Goal: Task Accomplishment & Management: Use online tool/utility

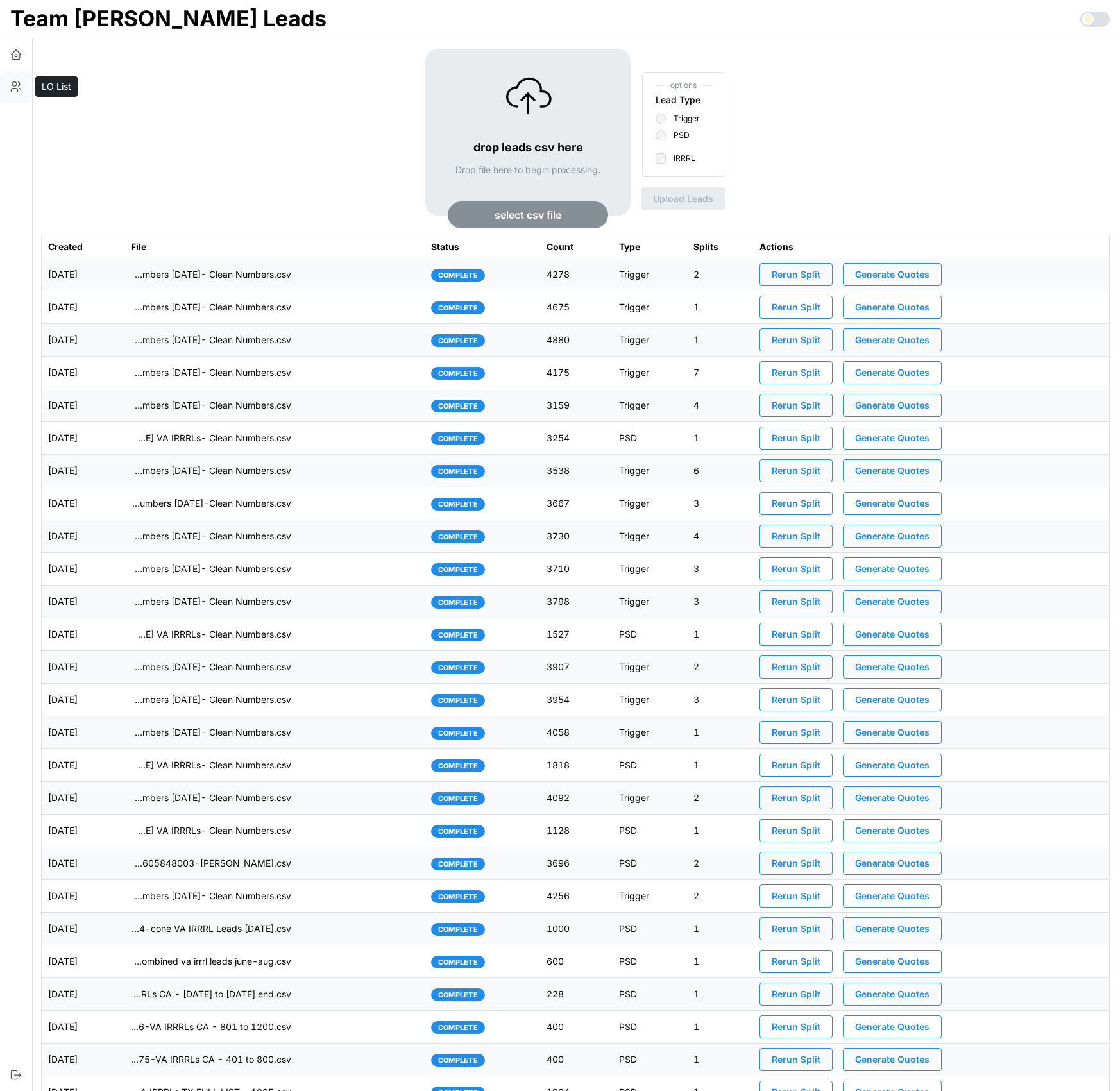
click at [10, 85] on icon "button" at bounding box center [16, 87] width 13 height 13
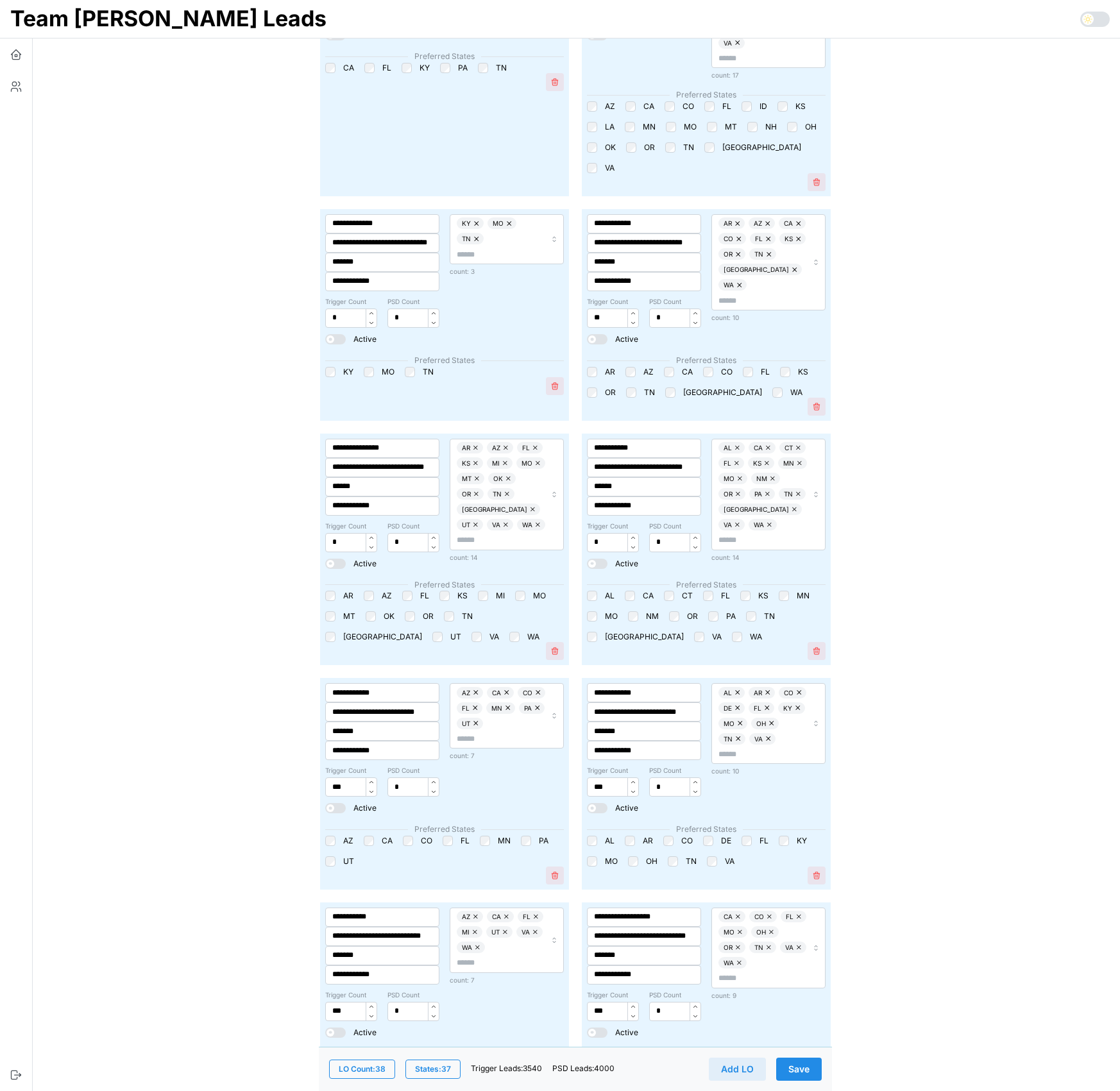
scroll to position [2446, 0]
click at [770, 218] on div "AR AZ CA CO FL KS OR TN TX WA" at bounding box center [763, 263] width 89 height 89
type input "**"
click at [754, 238] on div "ID" at bounding box center [766, 238] width 112 height 17
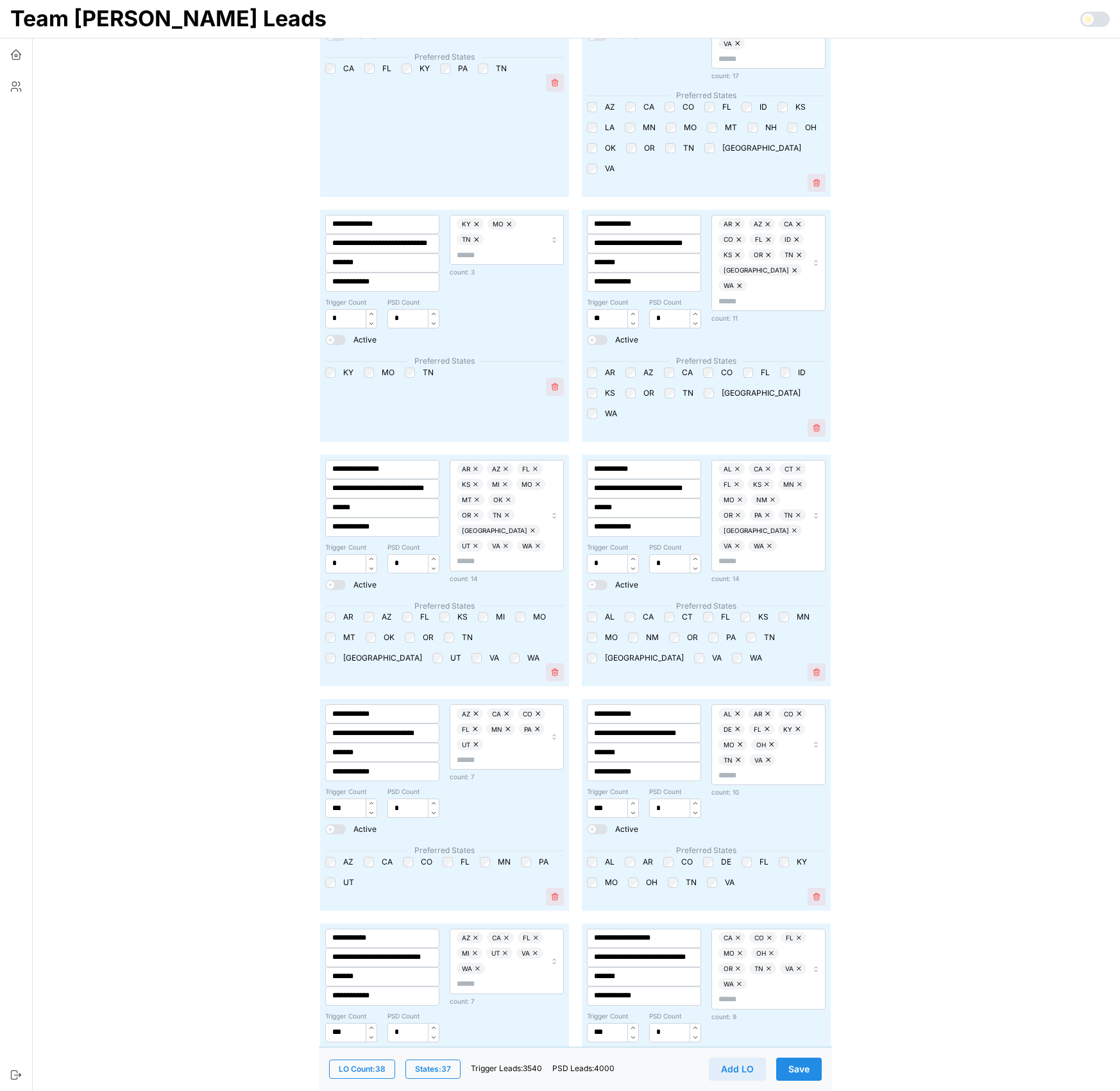
click at [791, 233] on button "button" at bounding box center [797, 239] width 13 height 12
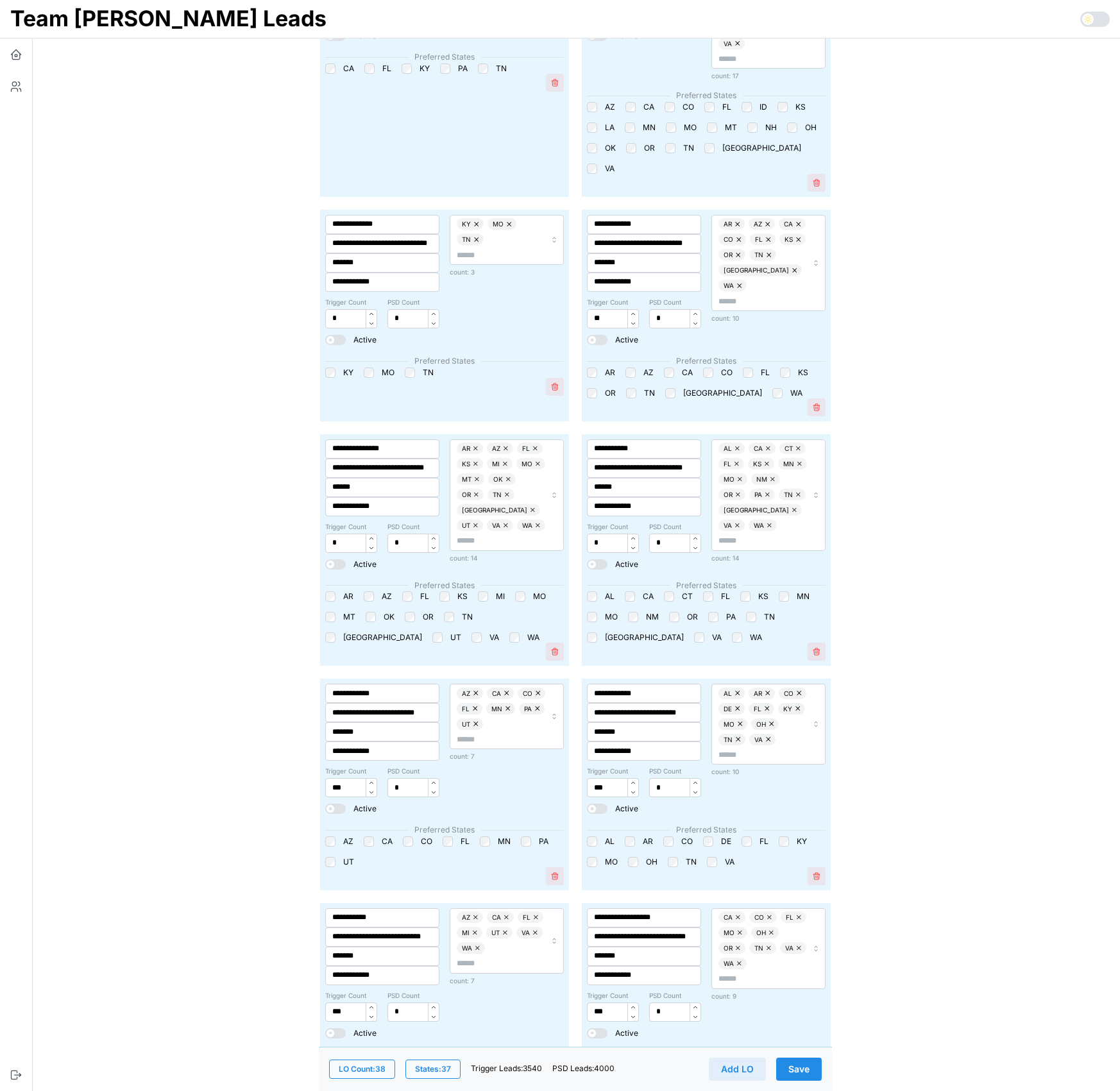
click at [10, 53] on icon "button" at bounding box center [16, 54] width 13 height 13
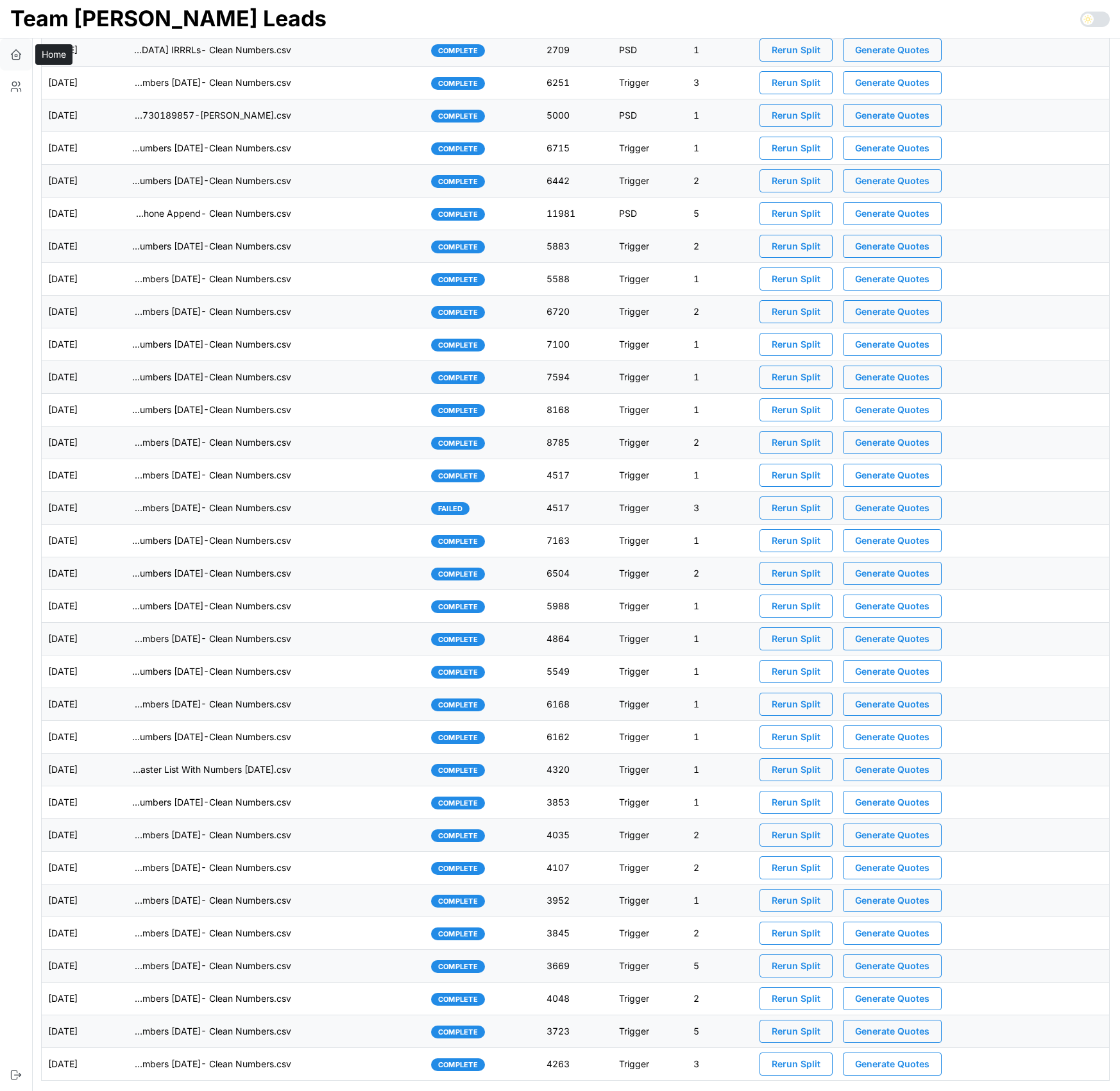
scroll to position [1533, 0]
click at [12, 84] on icon "button" at bounding box center [16, 87] width 13 height 13
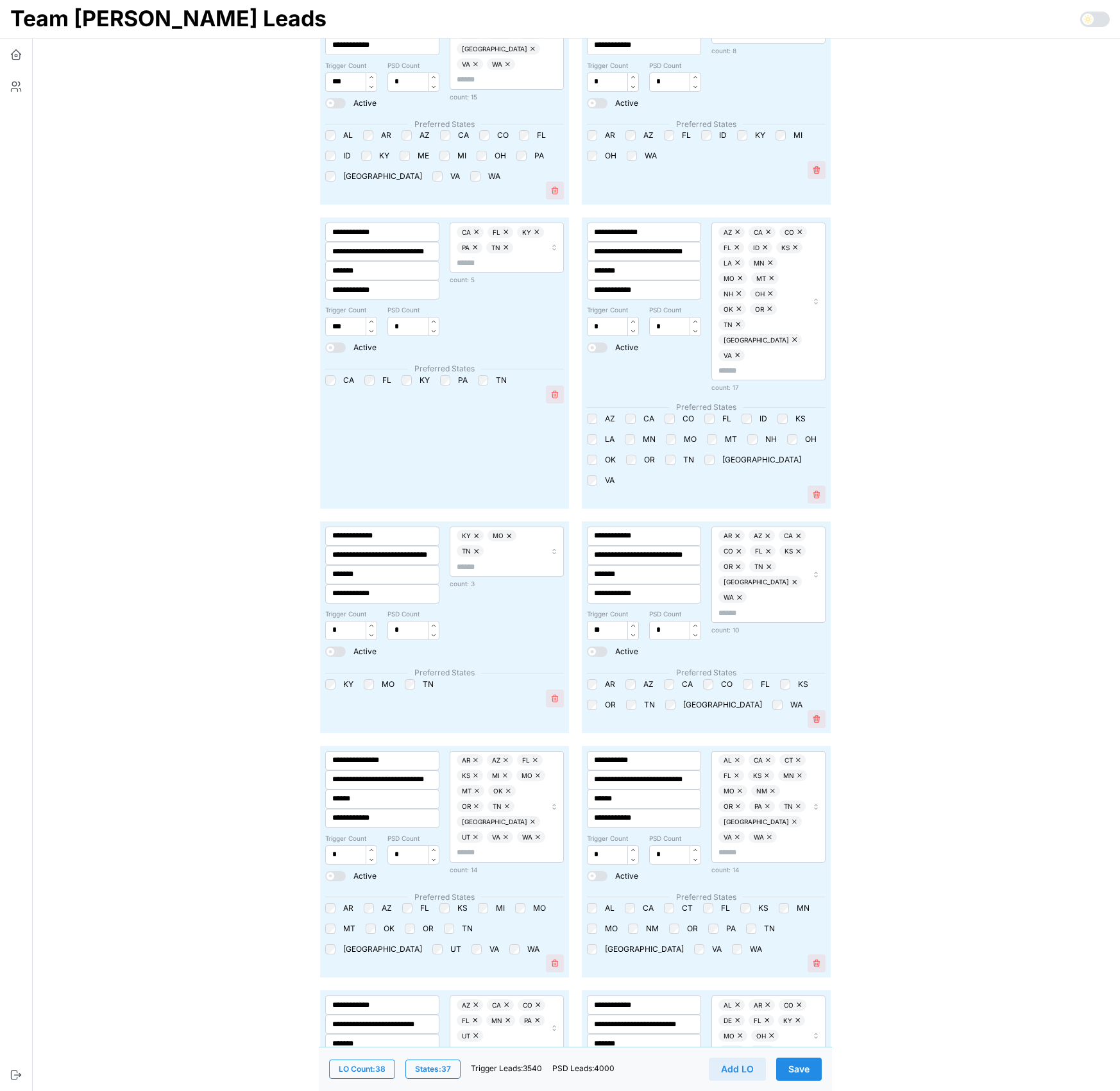
scroll to position [2136, 0]
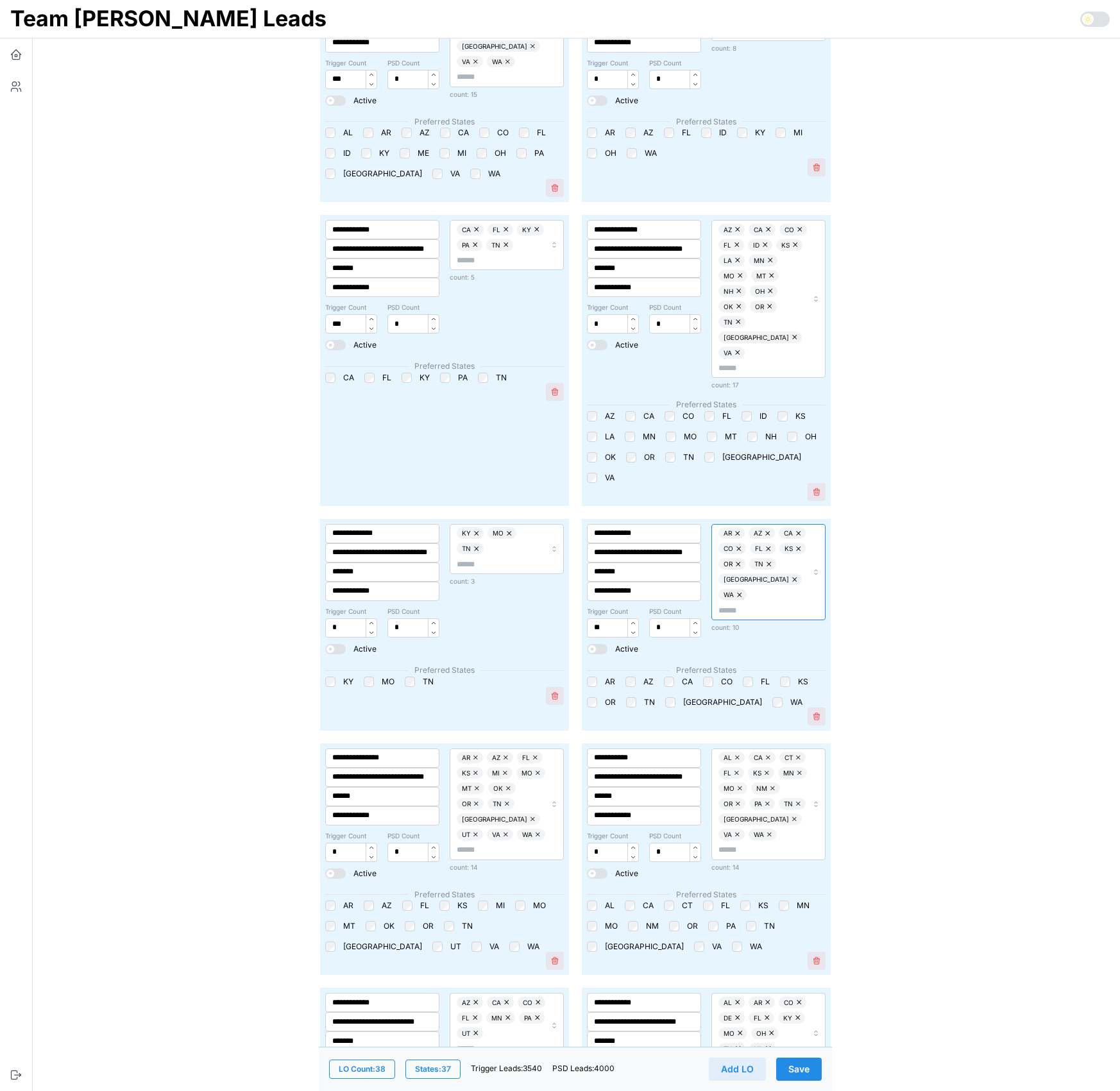
click at [762, 527] on div "AR AZ CA CO FL KS OR TN TX WA" at bounding box center [763, 571] width 89 height 89
type input "**"
click at [725, 548] on div "ID" at bounding box center [766, 547] width 112 height 17
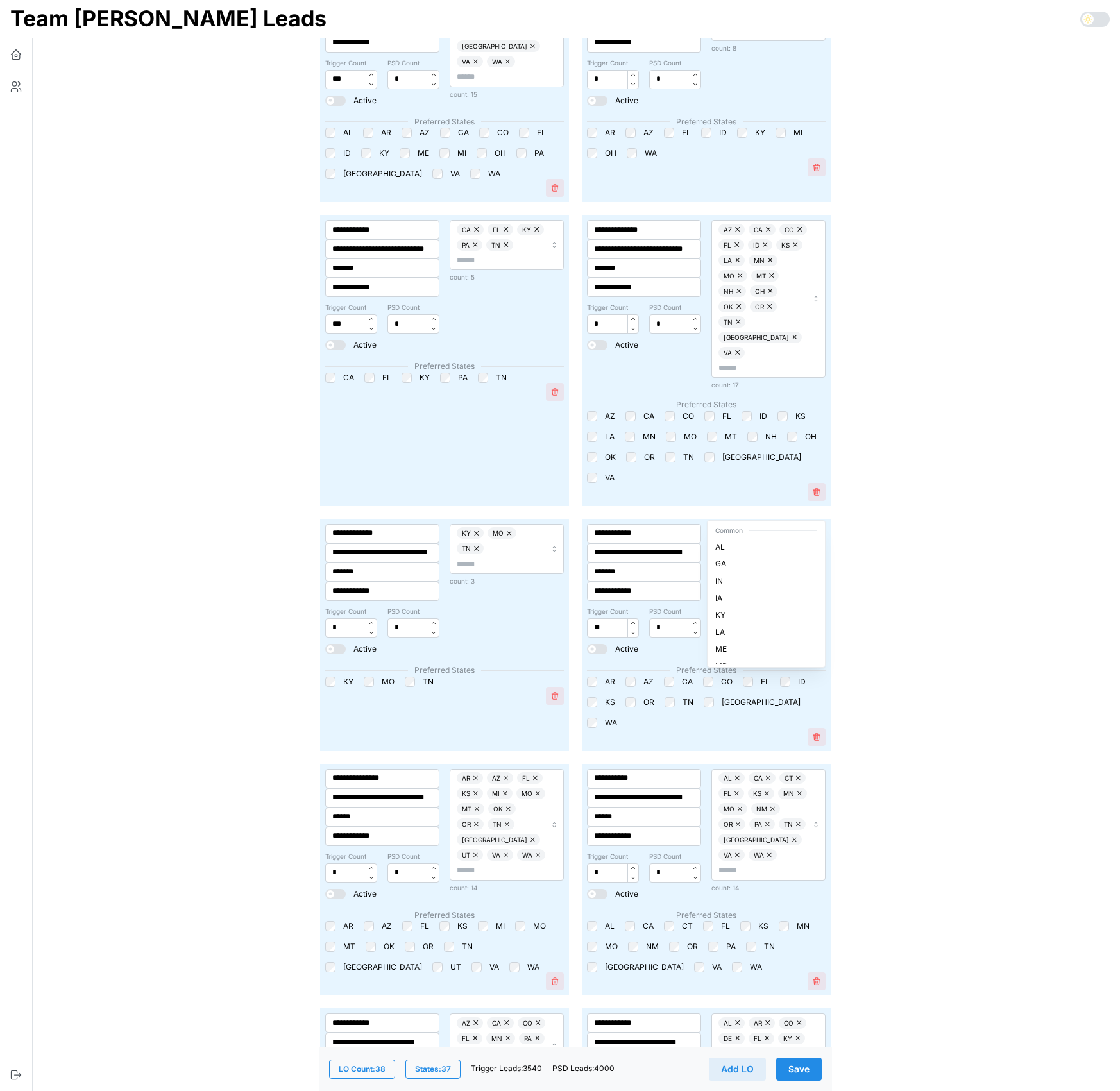
click at [873, 580] on main "**********" at bounding box center [570, 170] width 1099 height 4613
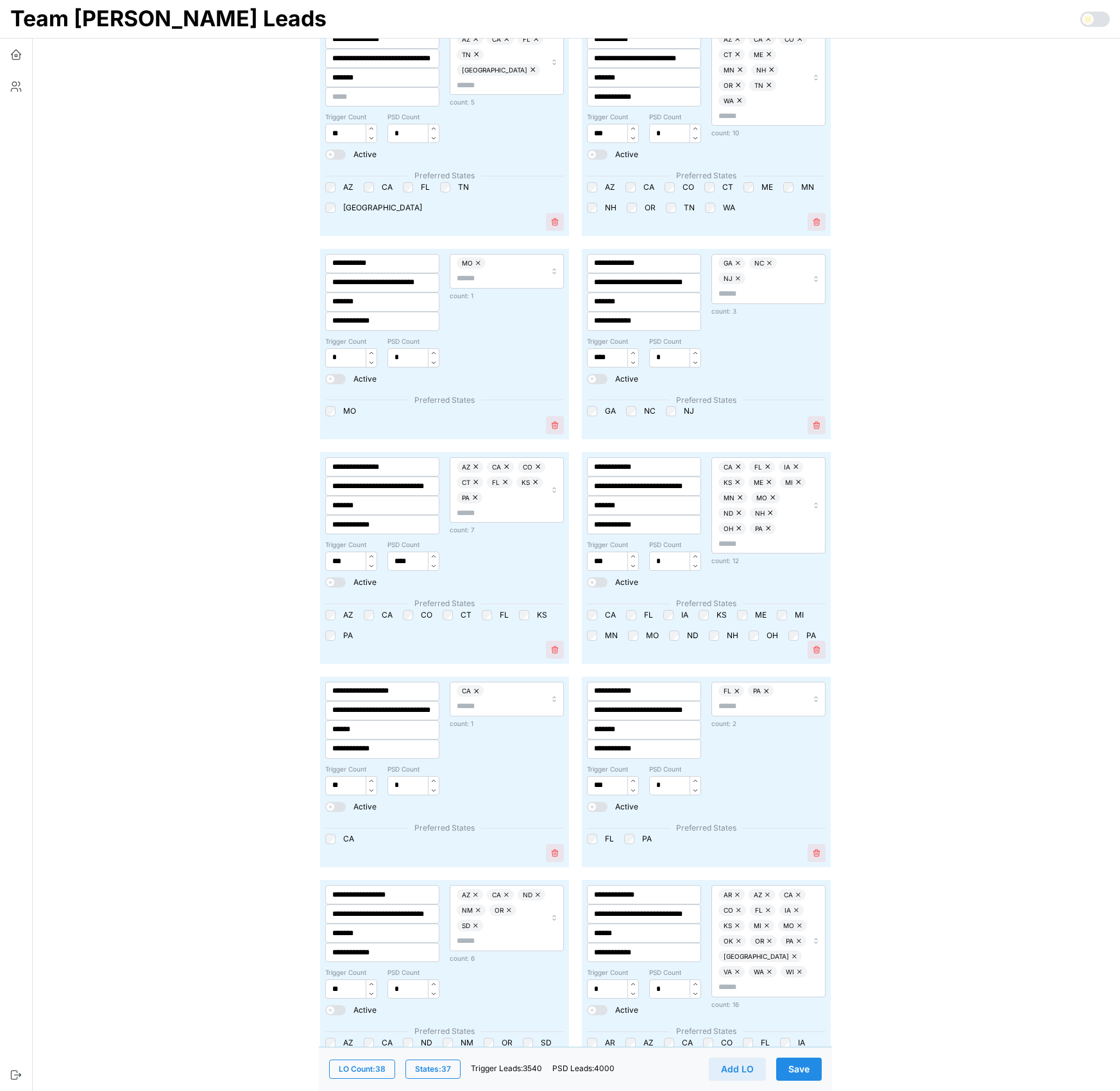
scroll to position [24, 0]
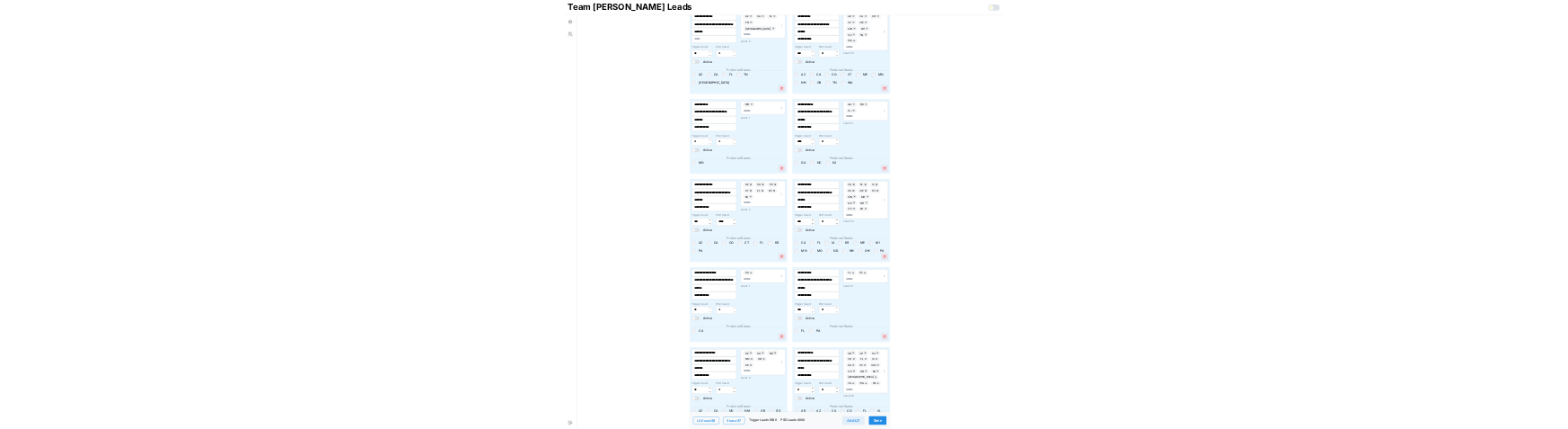
scroll to position [0, 0]
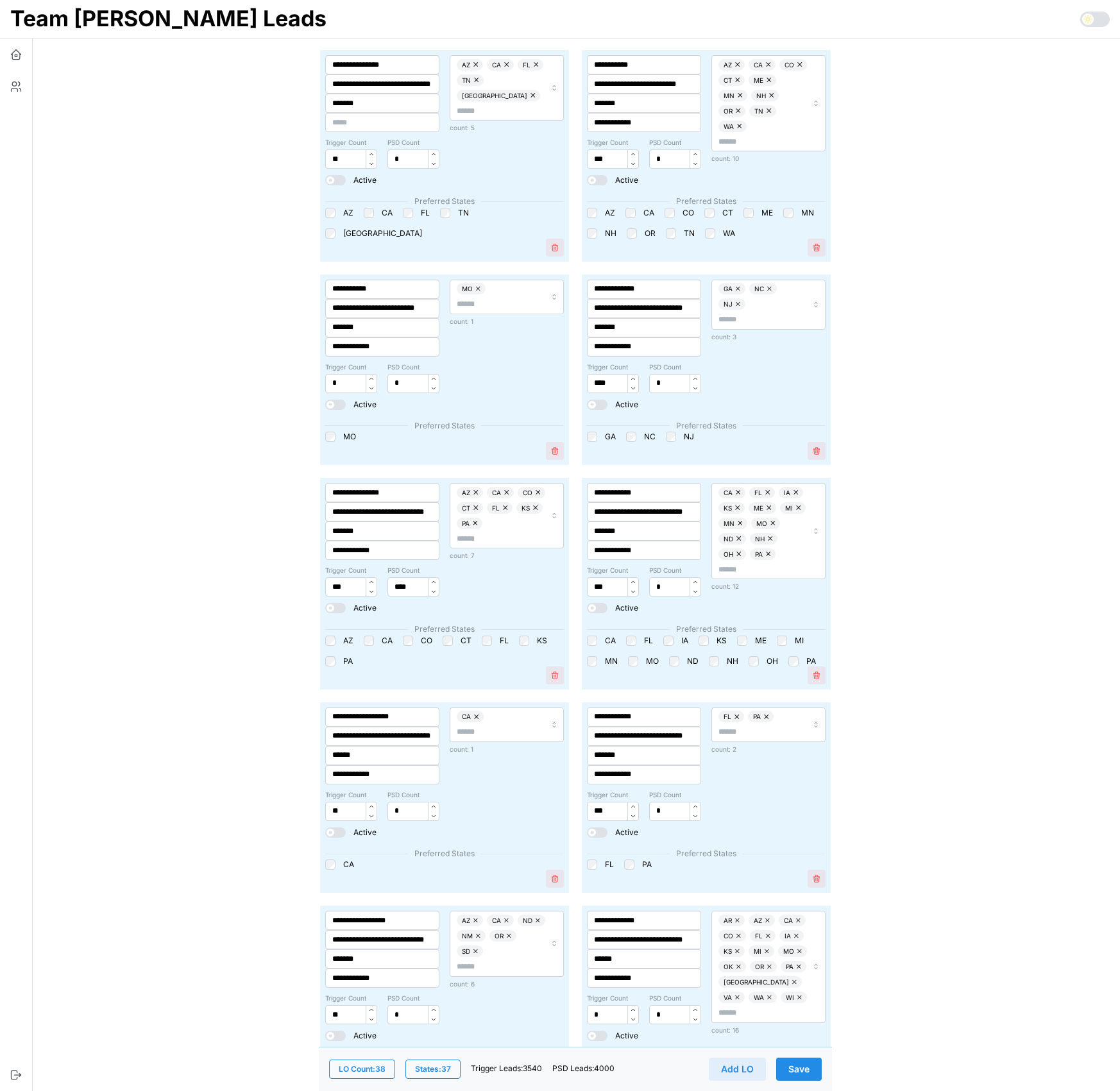
click at [15, 50] on icon "button" at bounding box center [16, 54] width 13 height 13
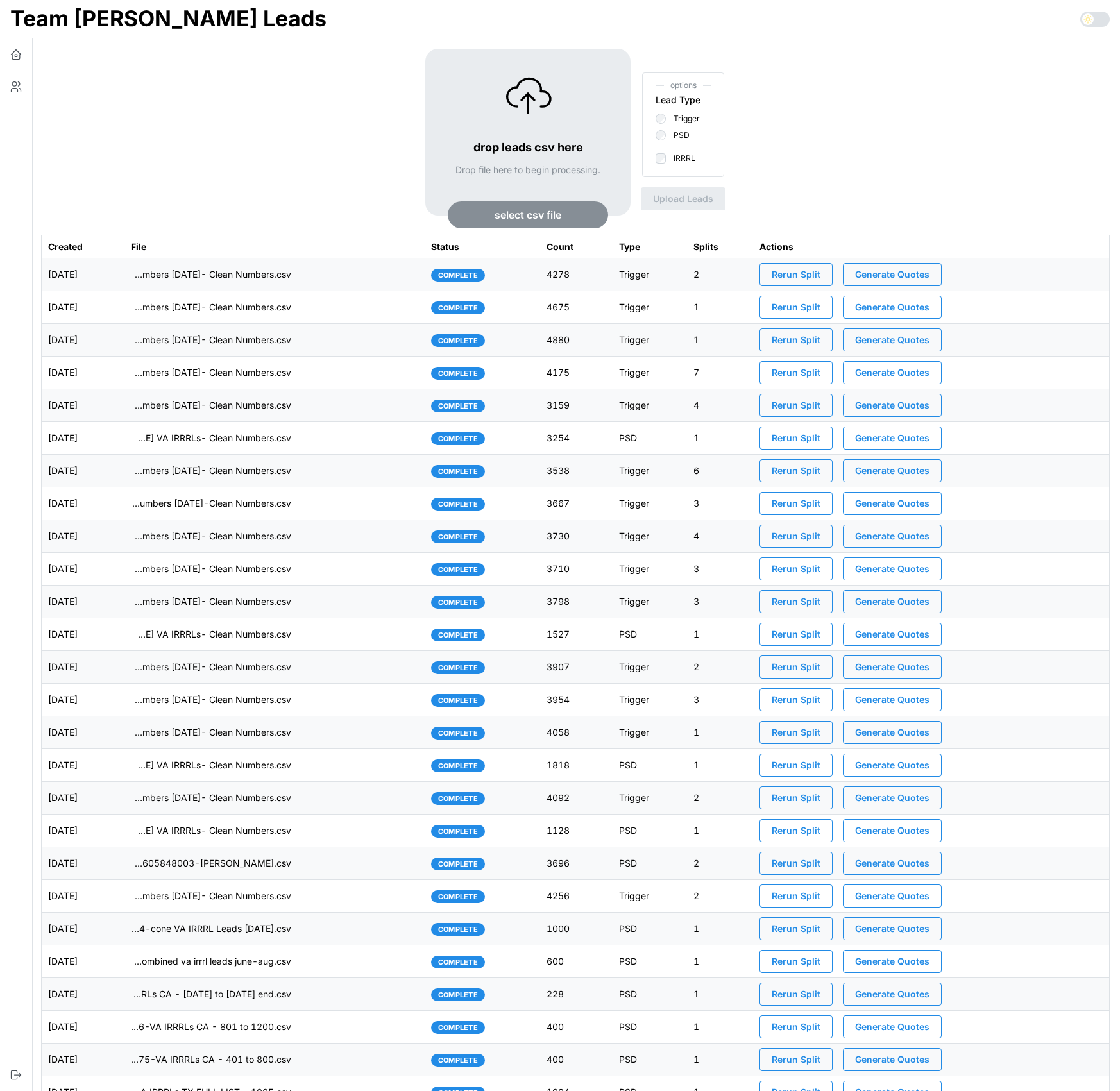
click at [993, 274] on td "Rerun Split Generate Quotes" at bounding box center [931, 274] width 357 height 33
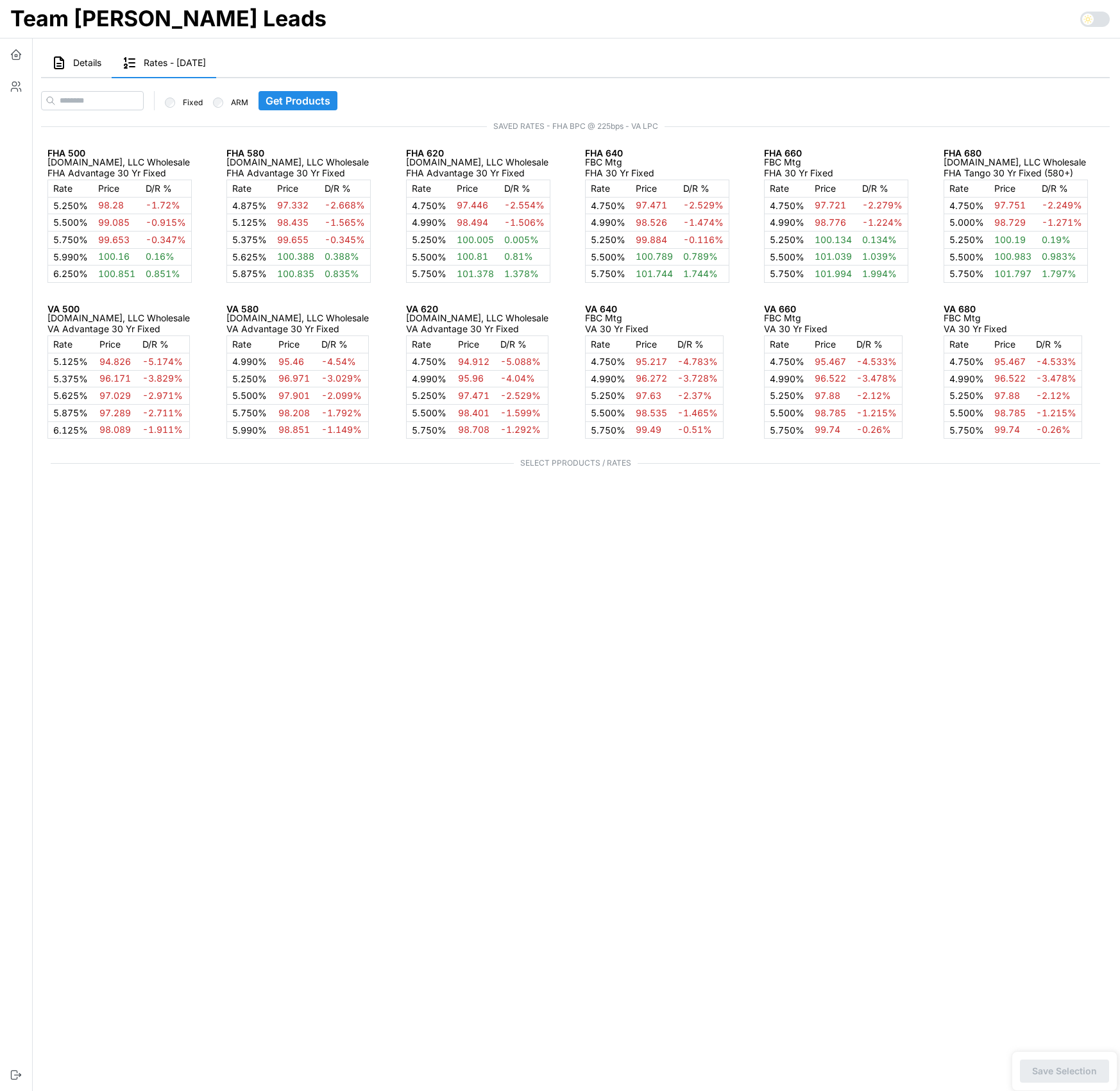
click at [423, 736] on main "Details Rates - 2025-10-01 Stats Andre Makapagal : count: 50 overUnder: 0 Distr…" at bounding box center [570, 545] width 1099 height 1091
click at [13, 89] on icon "button" at bounding box center [16, 87] width 13 height 13
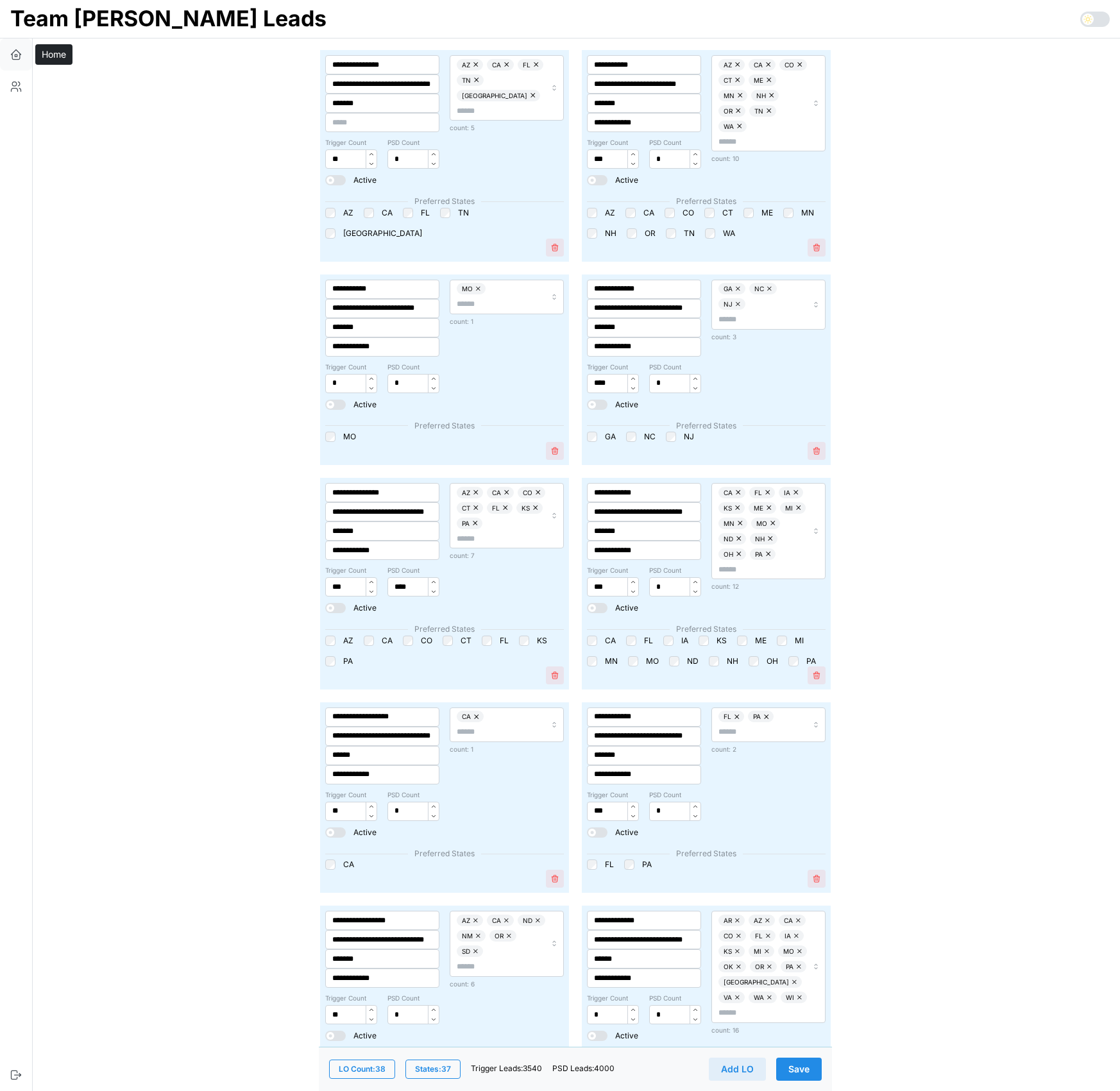
click at [17, 53] on icon "button" at bounding box center [16, 54] width 13 height 13
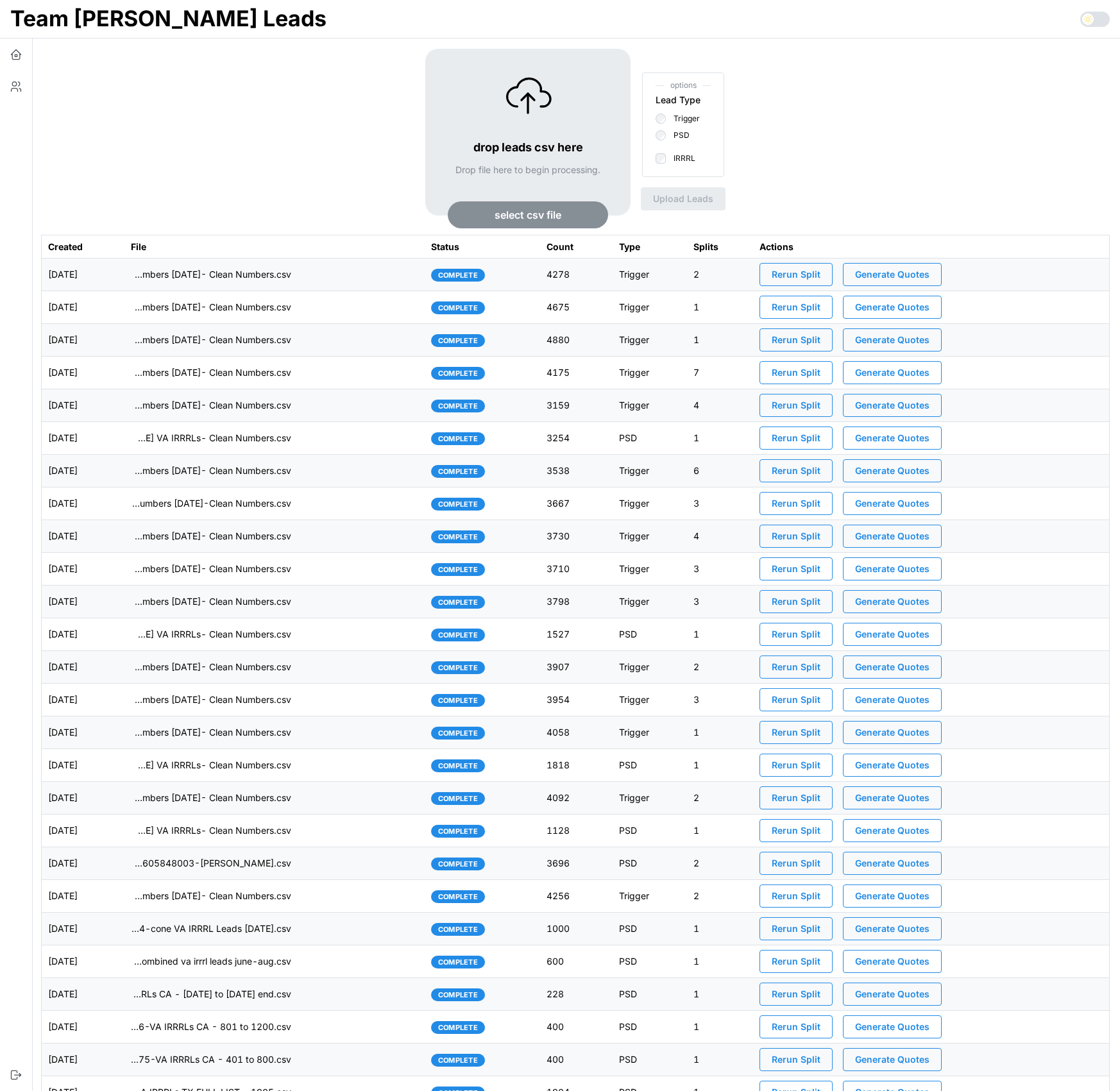
click at [342, 170] on div "drop leads csv here Drop file here to begin processing. select csv file options…" at bounding box center [575, 141] width 1069 height 186
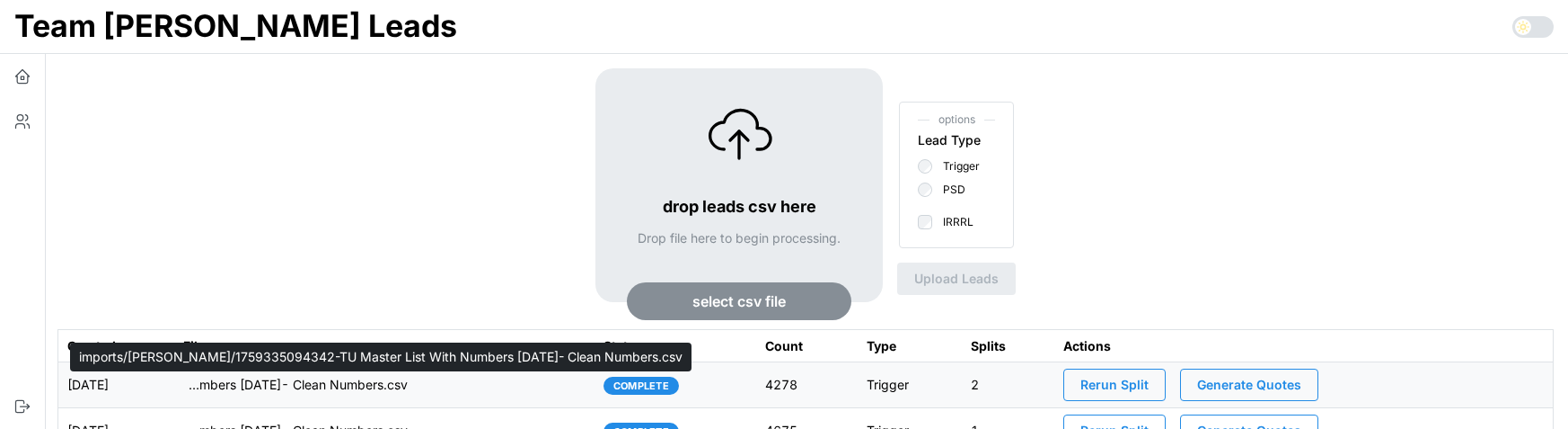
click at [336, 389] on p "imports/[PERSON_NAME]/1759335094342-TU Master List With Numbers [DATE]- Clean N…" at bounding box center [295, 384] width 224 height 18
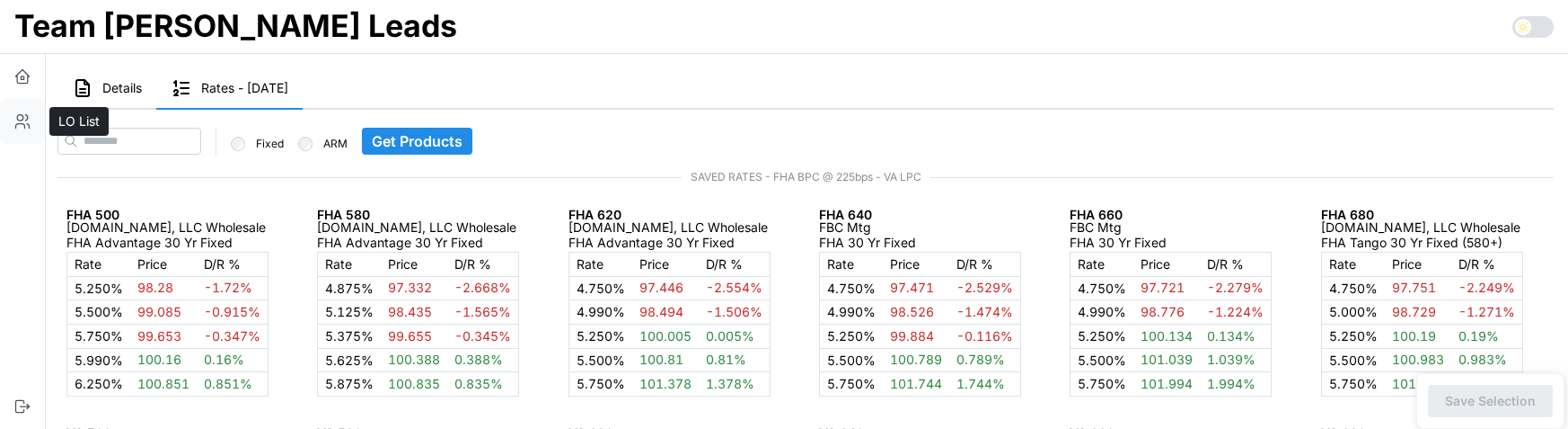
click at [20, 124] on icon "button" at bounding box center [20, 126] width 9 height 5
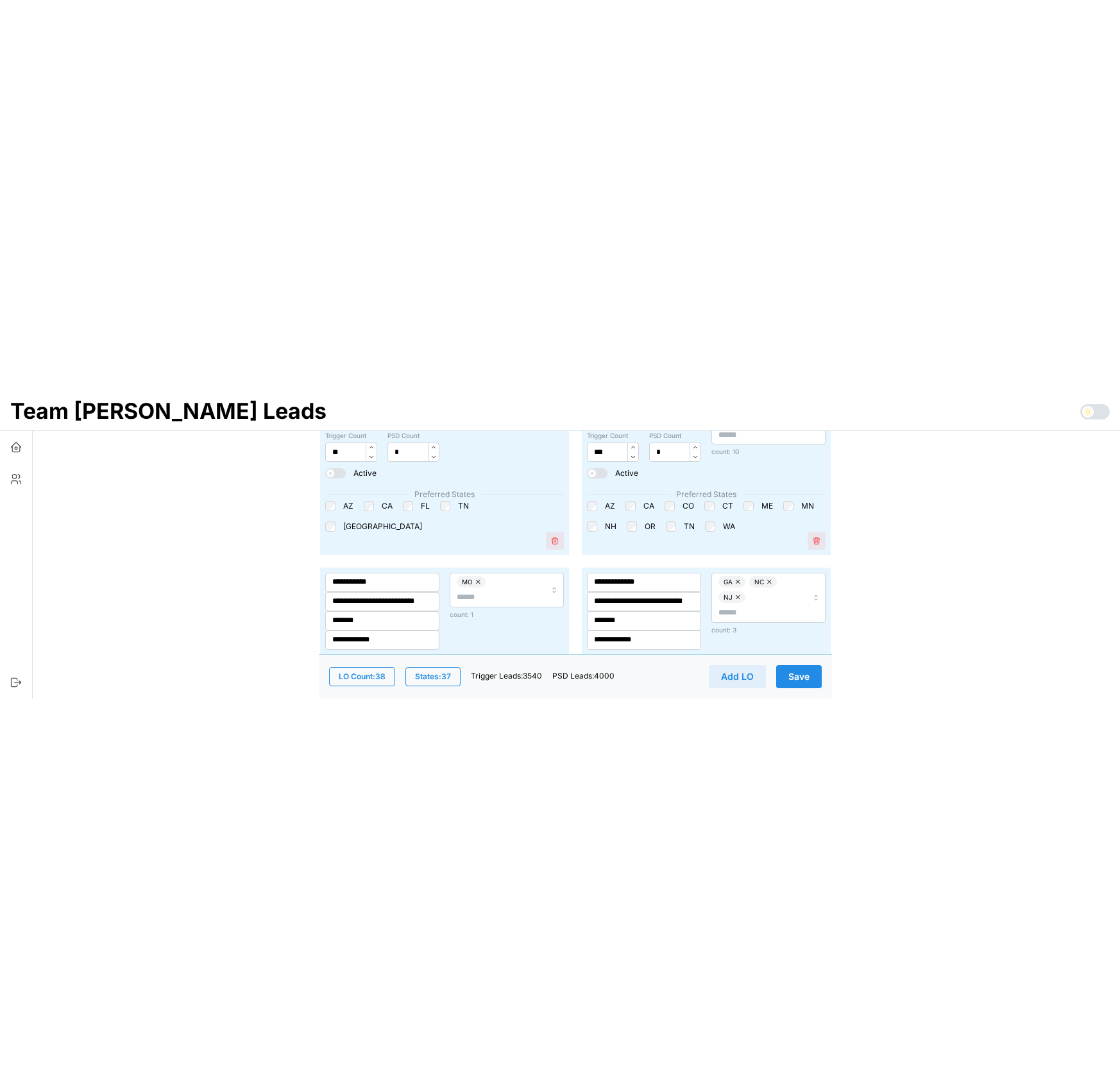
scroll to position [101, 0]
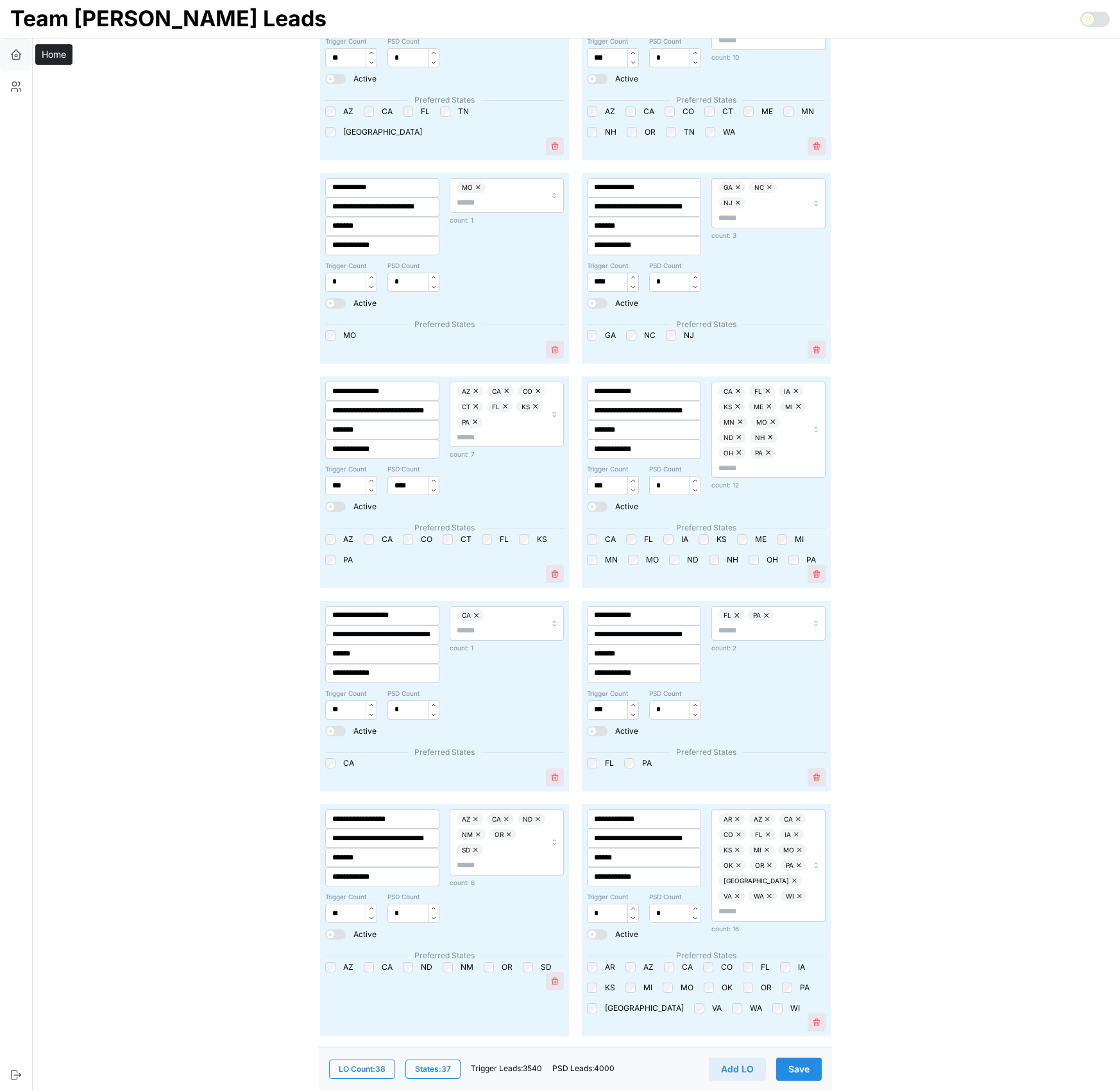
click at [10, 51] on icon "button" at bounding box center [16, 54] width 13 height 13
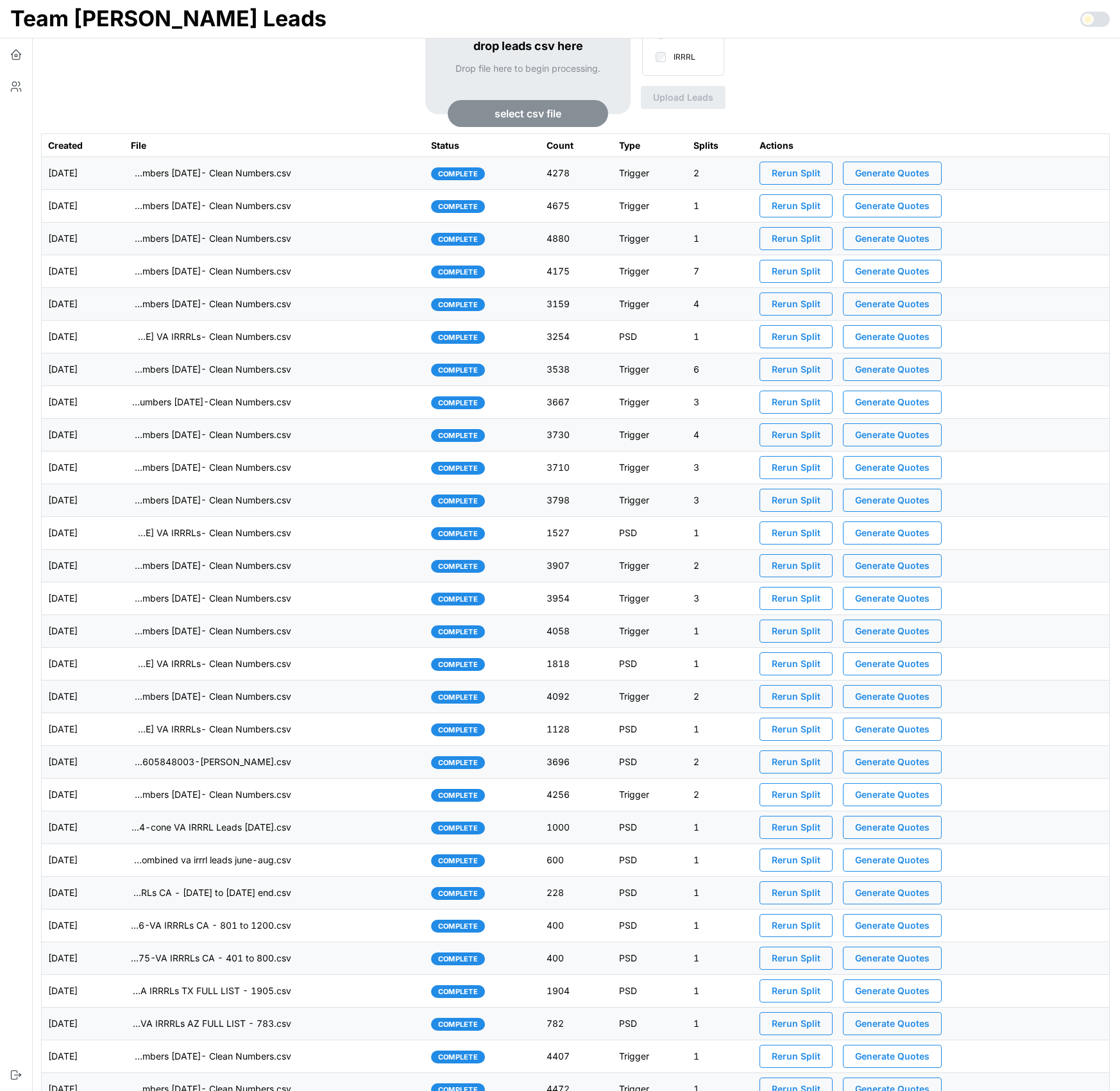
click at [201, 89] on div "drop leads csv here Drop file here to begin processing. select csv file options…" at bounding box center [575, 40] width 1069 height 186
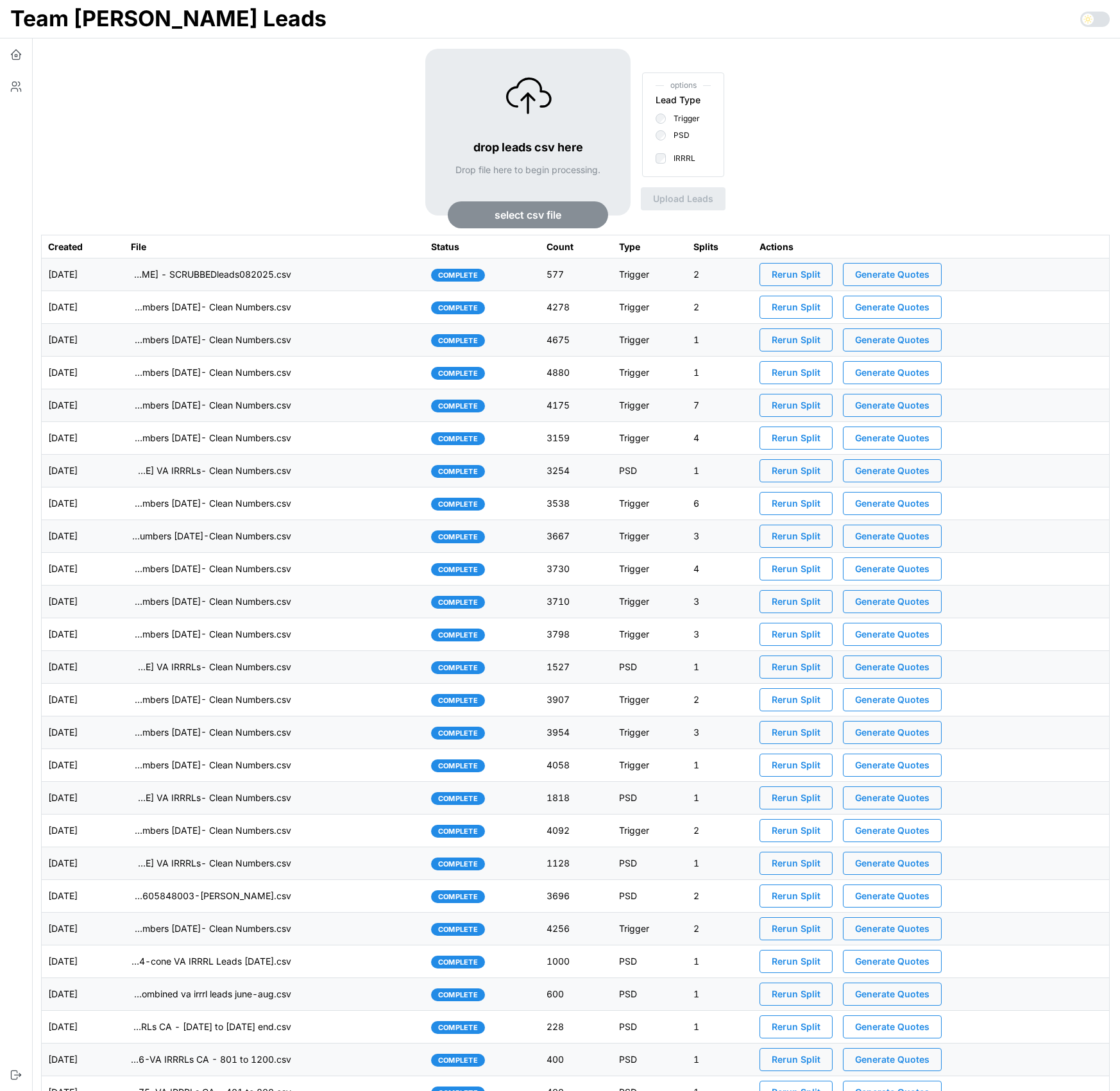
click at [297, 130] on div "drop leads csv here Drop file here to begin processing. select csv file options…" at bounding box center [575, 141] width 1069 height 186
click at [363, 285] on td "imports/[PERSON_NAME]/1759335094342-[PERSON_NAME] - SCRUBBEDleads082025.csv" at bounding box center [274, 274] width 300 height 33
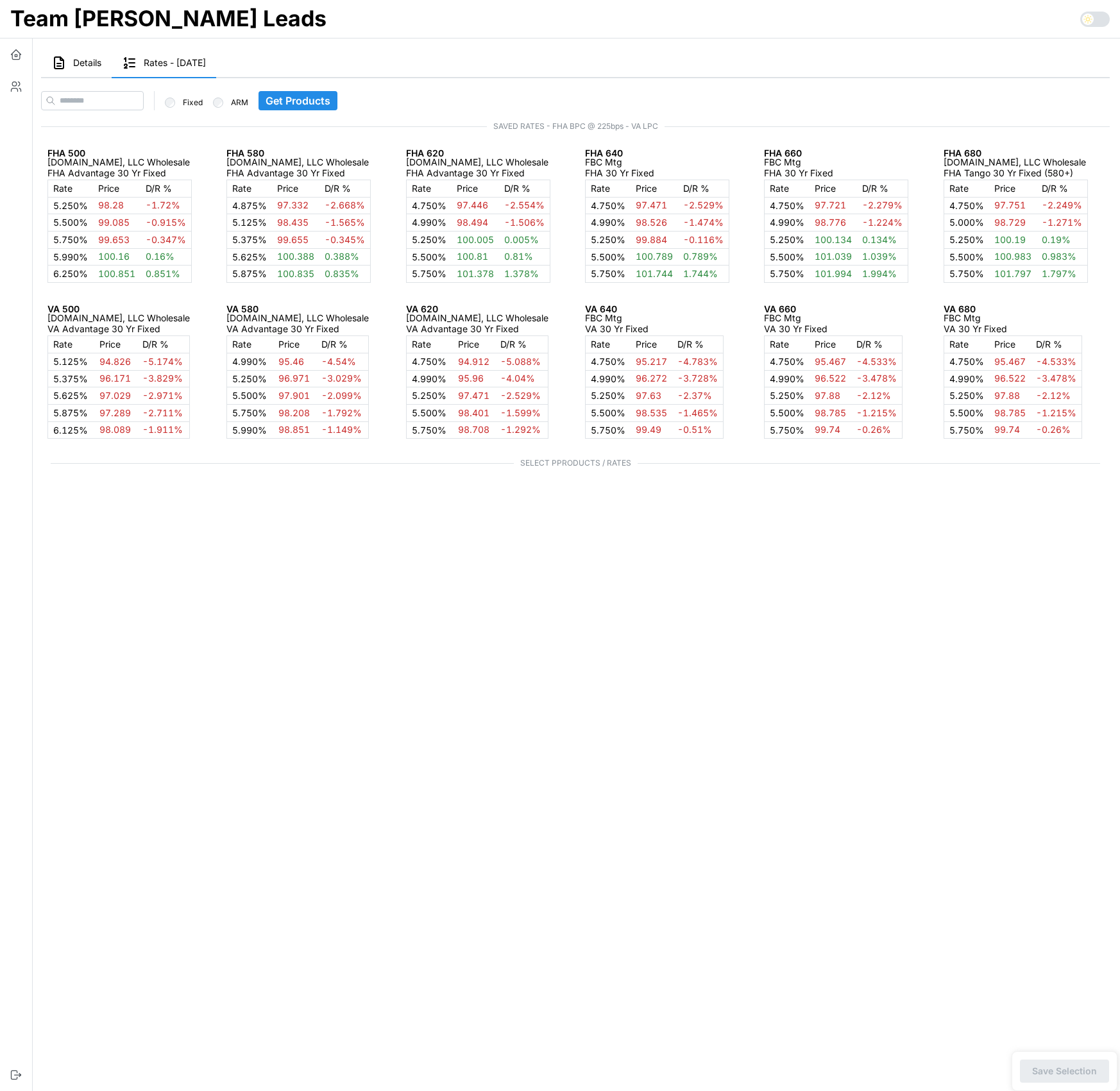
click at [82, 62] on span "Details" at bounding box center [87, 62] width 28 height 9
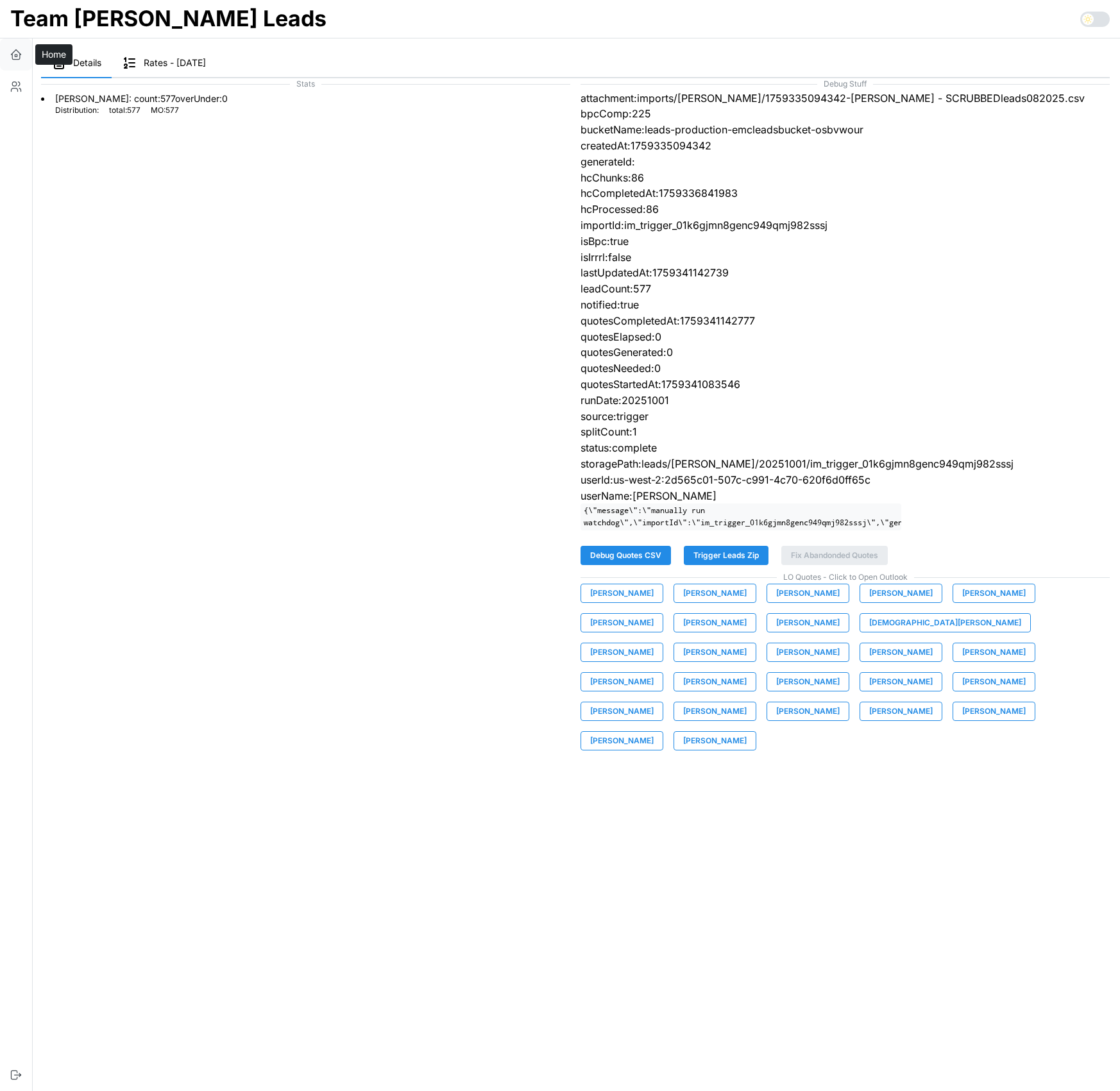
click at [18, 53] on icon "button" at bounding box center [16, 54] width 13 height 13
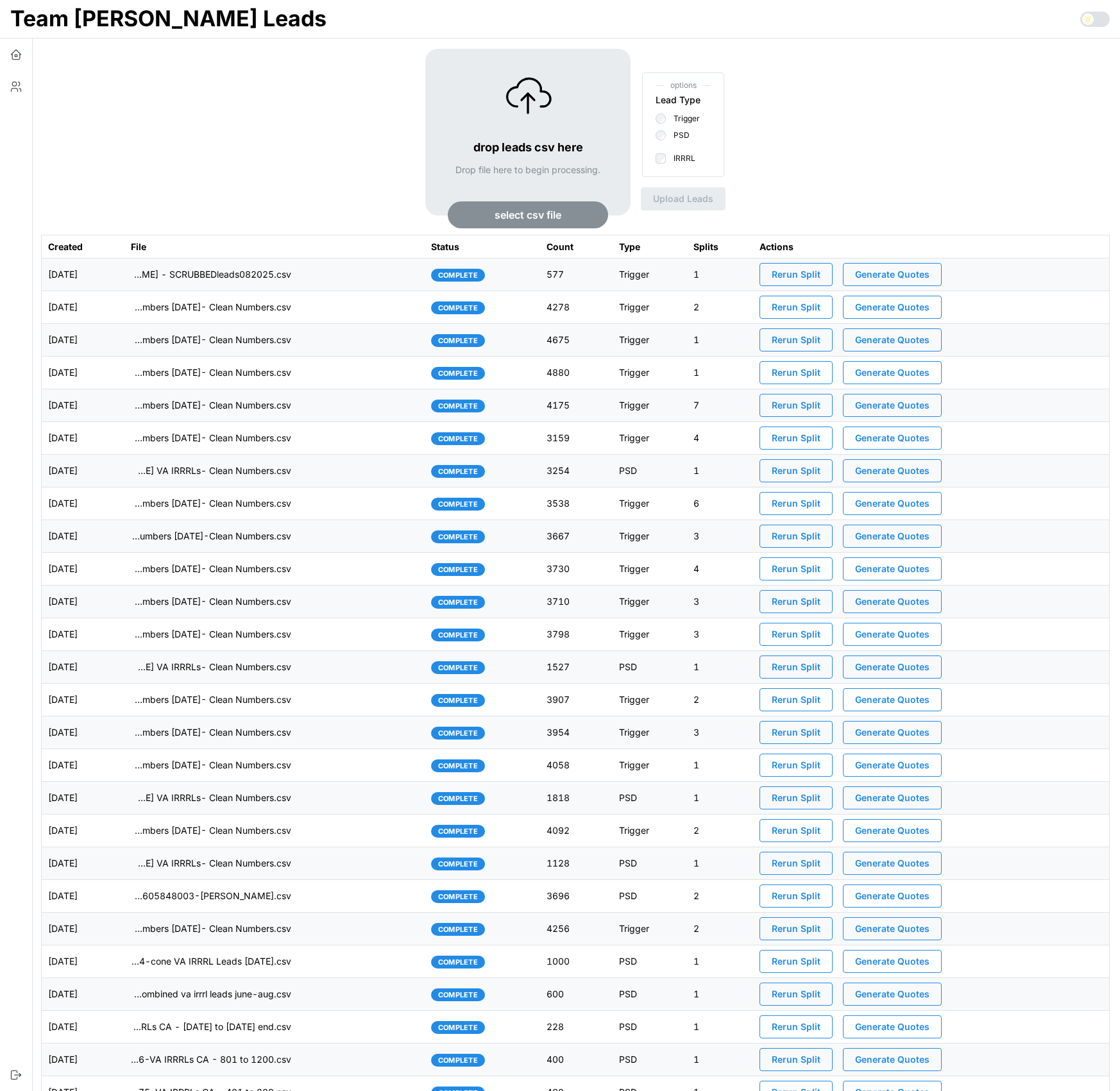
click at [916, 275] on span "Generate Quotes" at bounding box center [891, 274] width 74 height 21
click at [368, 270] on td "imports/[PERSON_NAME]/1759335094342-[PERSON_NAME] - SCRUBBEDleads082025.csv" at bounding box center [274, 274] width 300 height 33
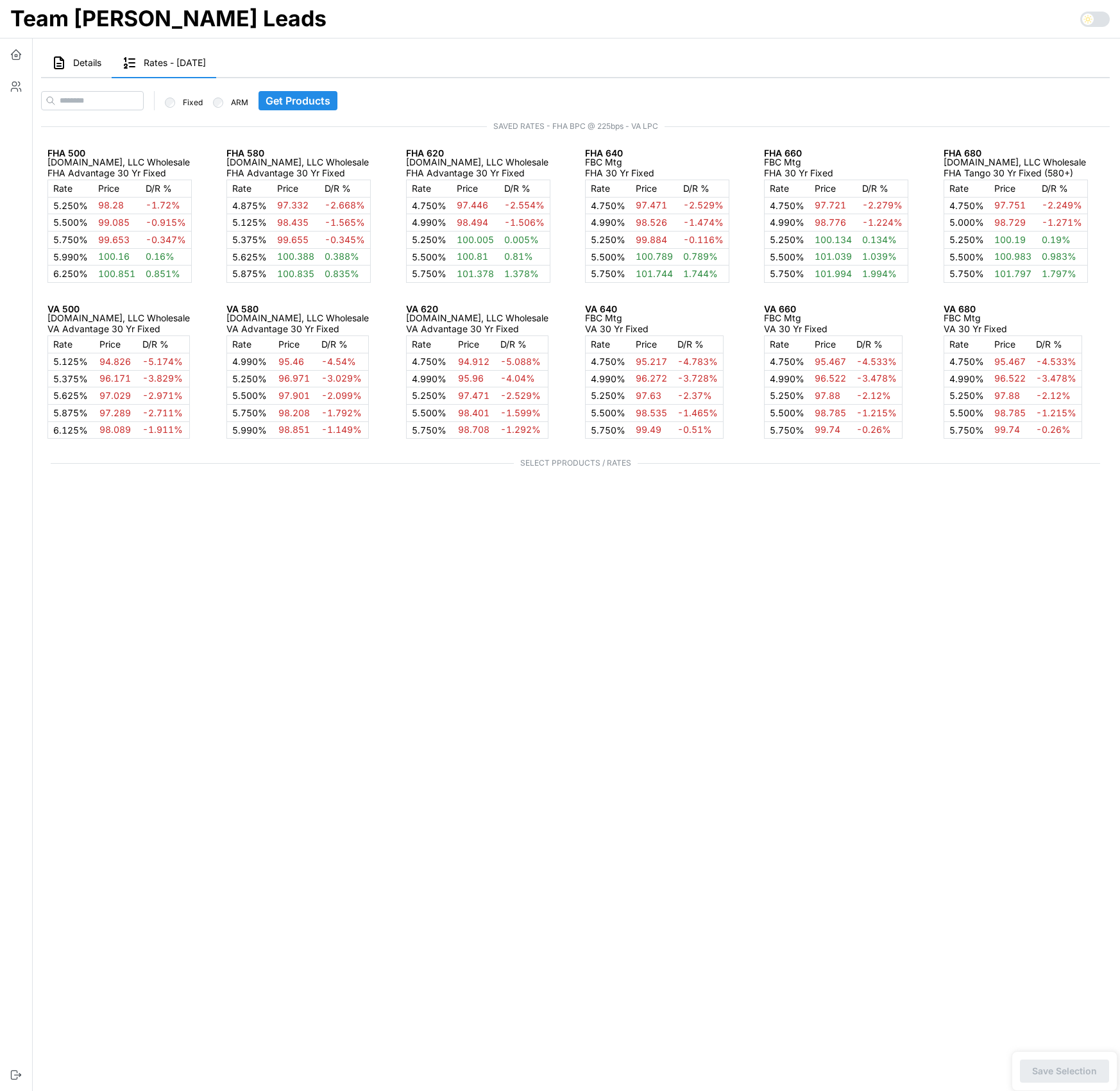
click at [87, 60] on span "Details" at bounding box center [87, 62] width 28 height 9
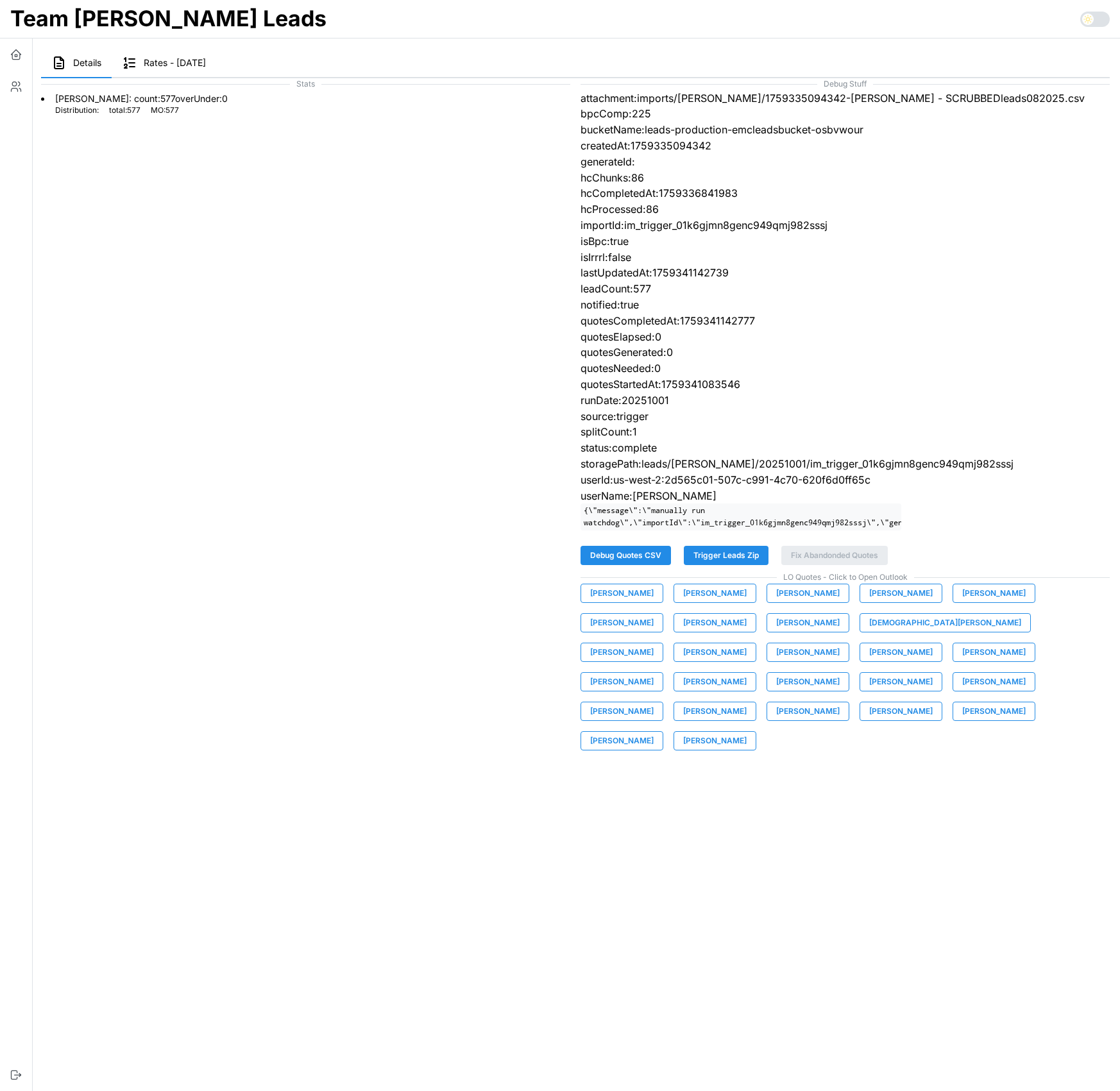
click at [783, 593] on span "[PERSON_NAME]" at bounding box center [808, 594] width 64 height 18
